Goal: Transaction & Acquisition: Purchase product/service

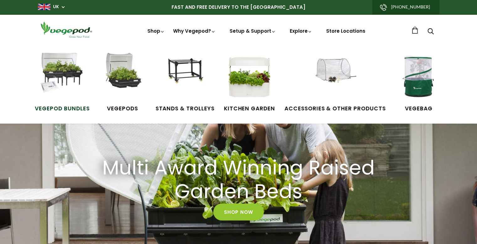
click at [63, 64] on img at bounding box center [62, 76] width 47 height 47
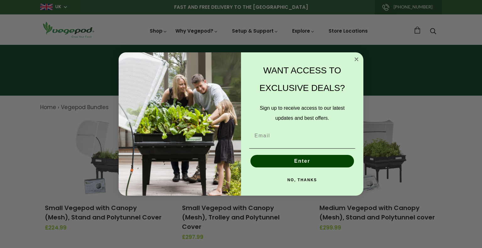
click at [357, 60] on icon "Close dialog" at bounding box center [356, 59] width 3 height 3
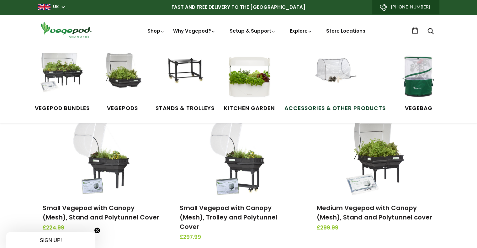
click at [337, 73] on img at bounding box center [335, 76] width 47 height 47
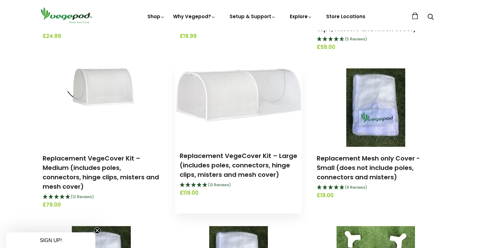
scroll to position [345, 0]
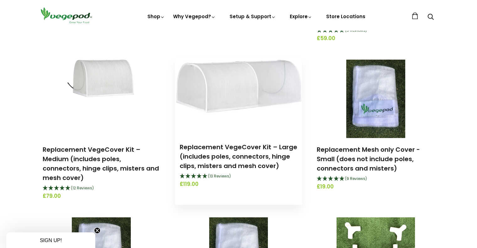
click at [244, 119] on img at bounding box center [238, 96] width 127 height 73
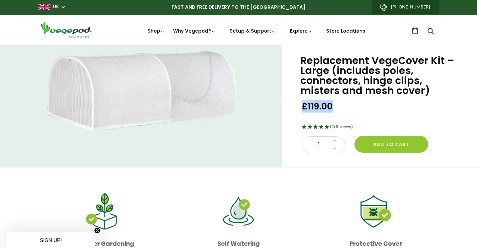
drag, startPoint x: 333, startPoint y: 104, endPoint x: 303, endPoint y: 107, distance: 30.2
click at [303, 107] on span "£119.00" at bounding box center [317, 107] width 31 height 12
copy span "£119.00"
